Goal: Task Accomplishment & Management: Manage account settings

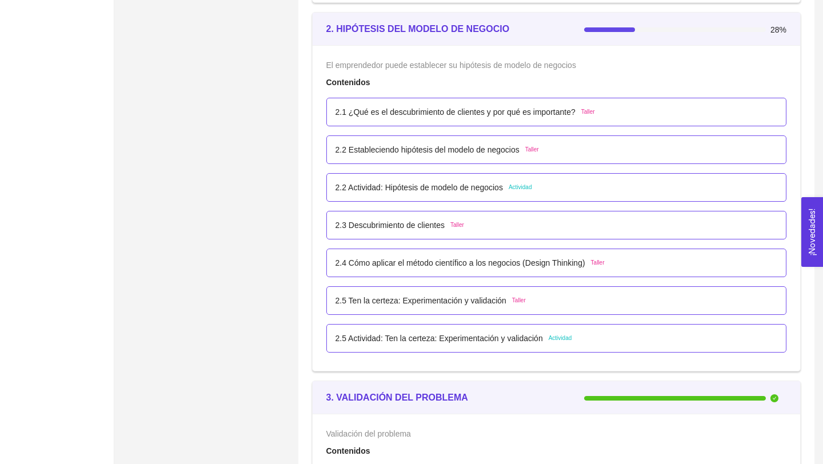
scroll to position [1095, 0]
click at [358, 113] on p "2.1 ¿Qué es el descubrimiento de clientes y por qué es importante?" at bounding box center [455, 111] width 240 height 13
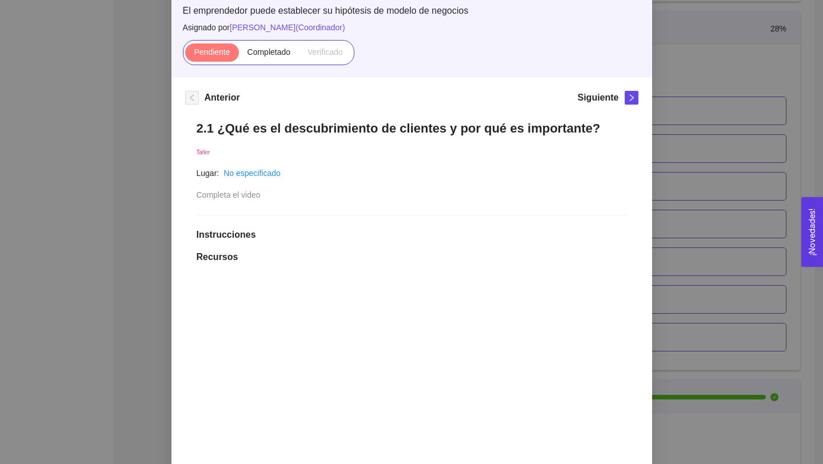
scroll to position [47, 0]
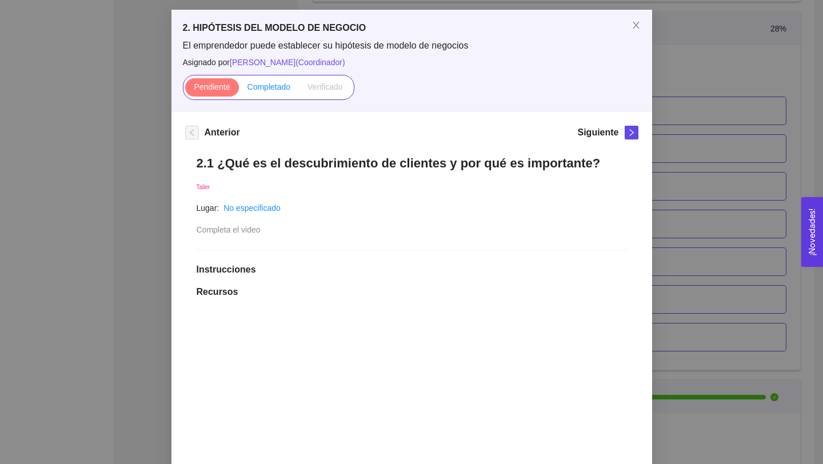
click at [277, 92] on label "Completado" at bounding box center [269, 87] width 61 height 18
click at [239, 90] on input "Completado" at bounding box center [239, 90] width 0 height 0
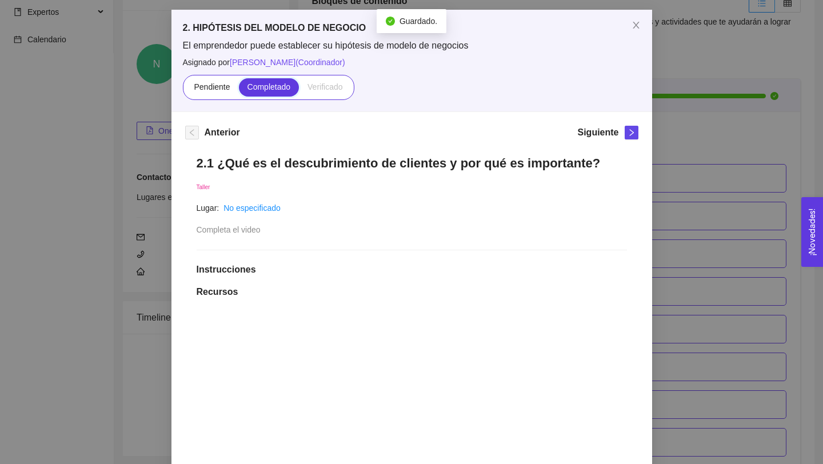
scroll to position [1095, 0]
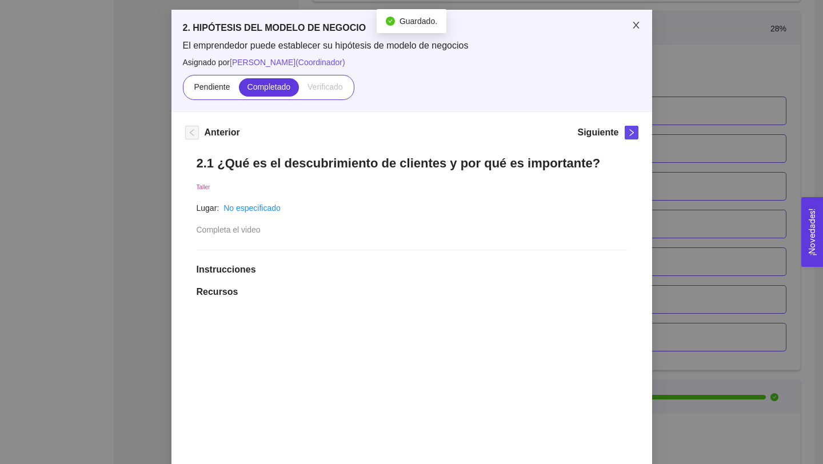
click at [634, 25] on icon "close" at bounding box center [635, 25] width 9 height 9
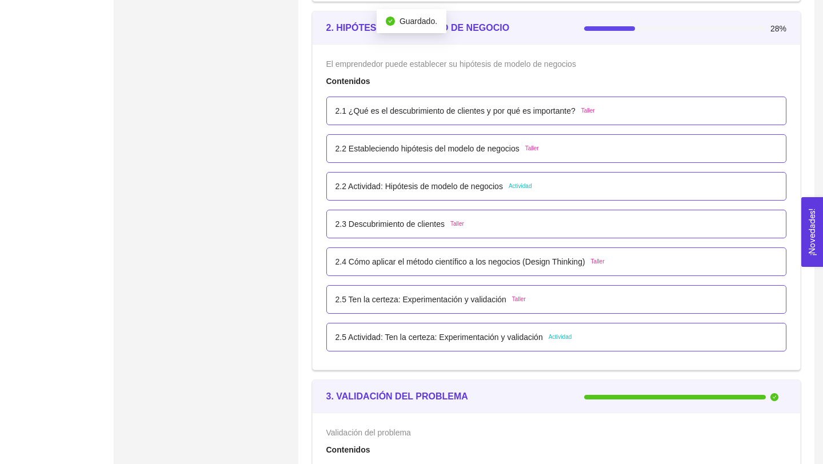
click at [474, 106] on p "2.1 ¿Qué es el descubrimiento de clientes y por qué es importante?" at bounding box center [455, 111] width 240 height 13
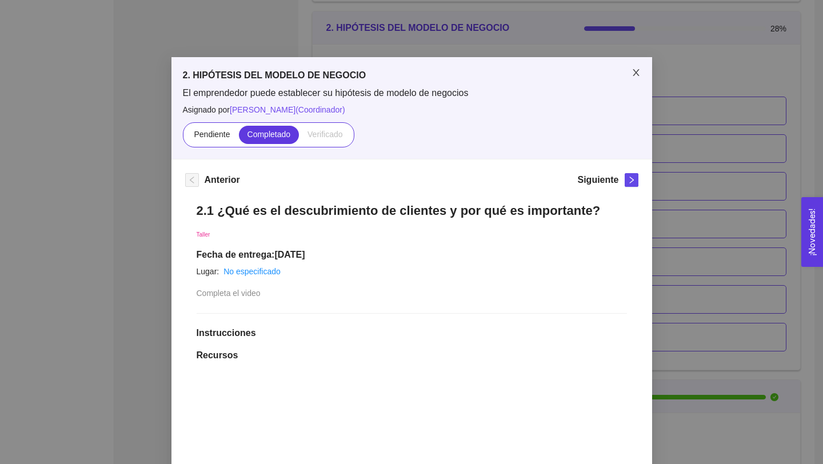
click at [645, 71] on span "Close" at bounding box center [636, 73] width 32 height 32
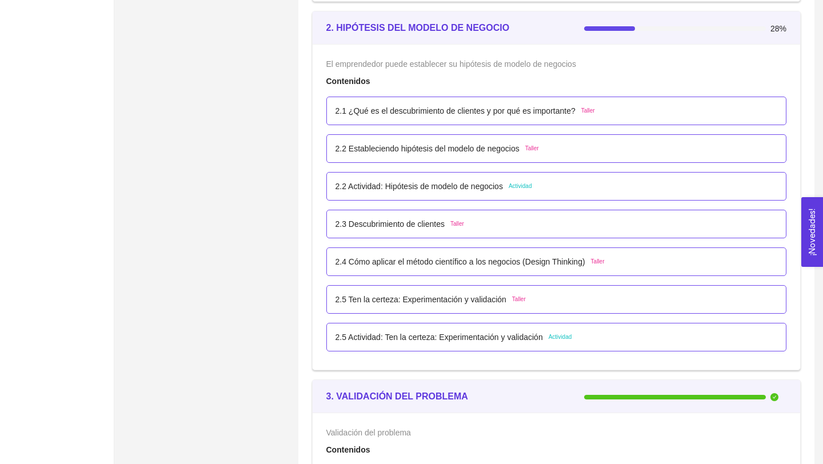
click at [456, 150] on p "2.2 Estableciendo hipótesis del modelo de negocios" at bounding box center [427, 148] width 184 height 13
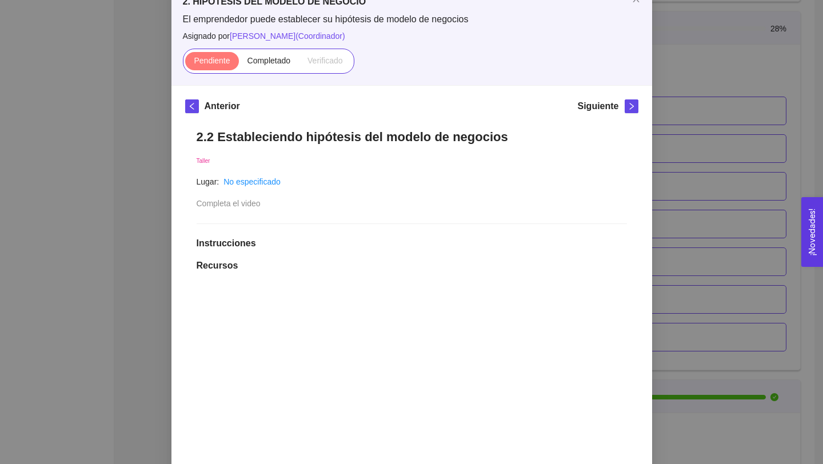
scroll to position [10, 0]
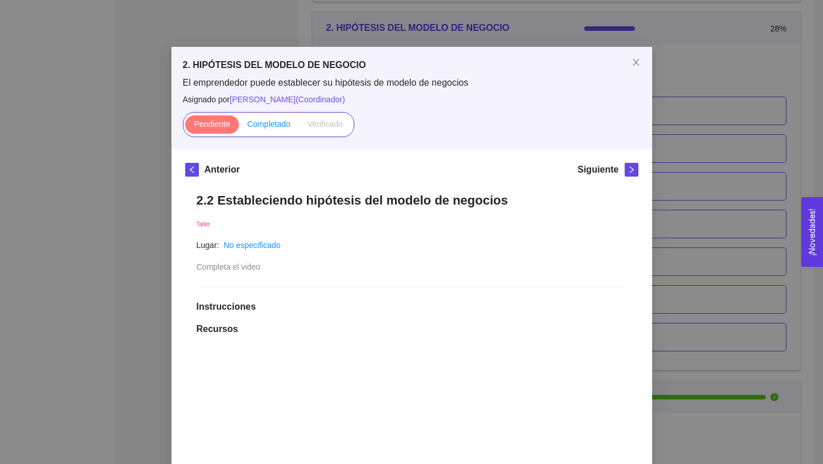
click at [275, 125] on span "Completado" at bounding box center [268, 123] width 43 height 9
click at [239, 127] on input "Completado" at bounding box center [239, 127] width 0 height 0
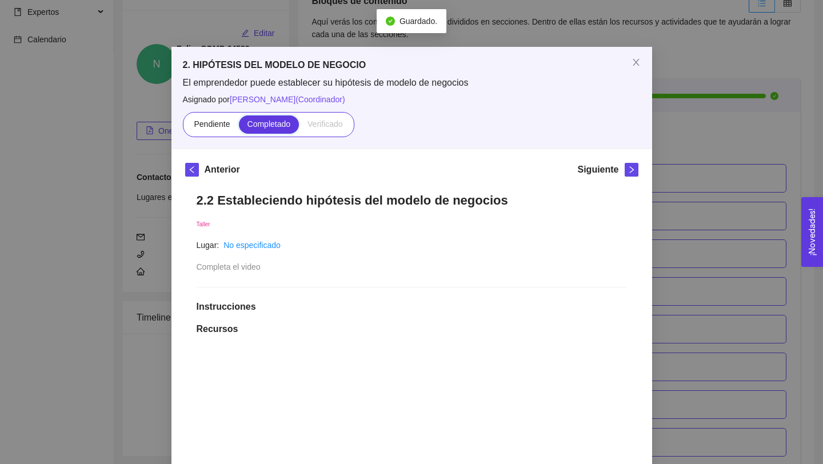
scroll to position [1095, 0]
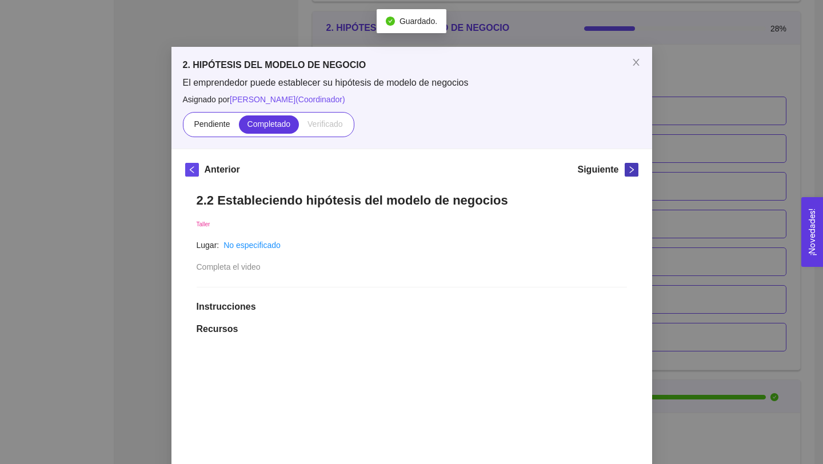
click at [631, 172] on icon "right" at bounding box center [631, 170] width 8 height 8
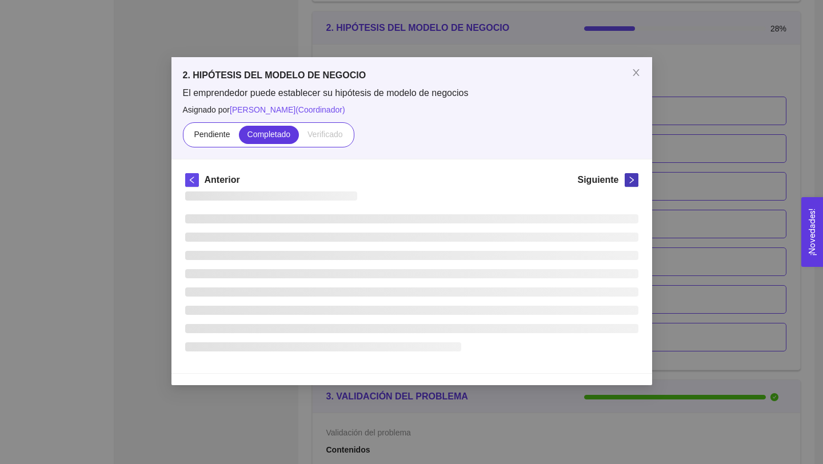
scroll to position [0, 0]
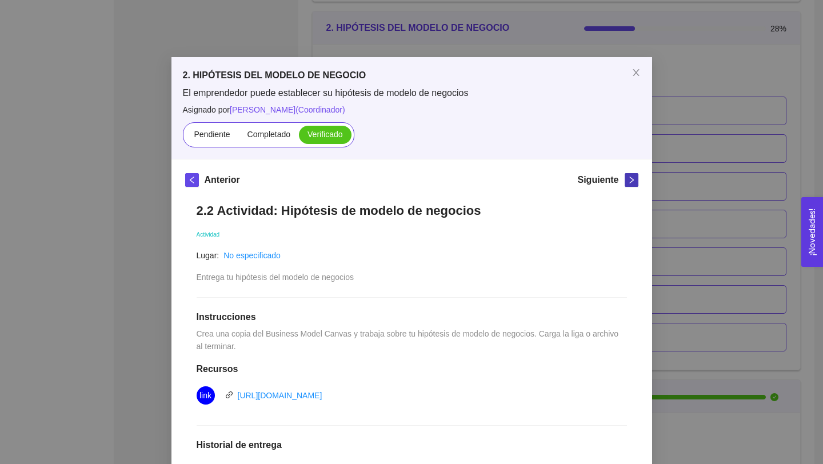
click at [631, 178] on icon "right" at bounding box center [631, 180] width 8 height 8
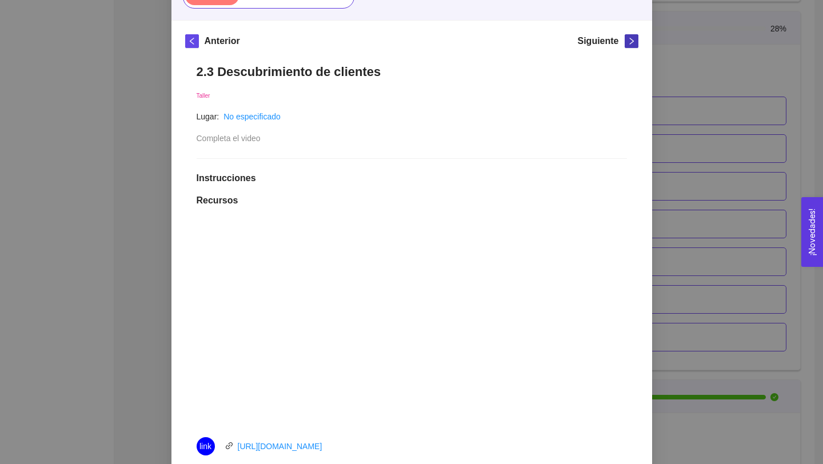
scroll to position [146, 0]
